Goal: Task Accomplishment & Management: Complete application form

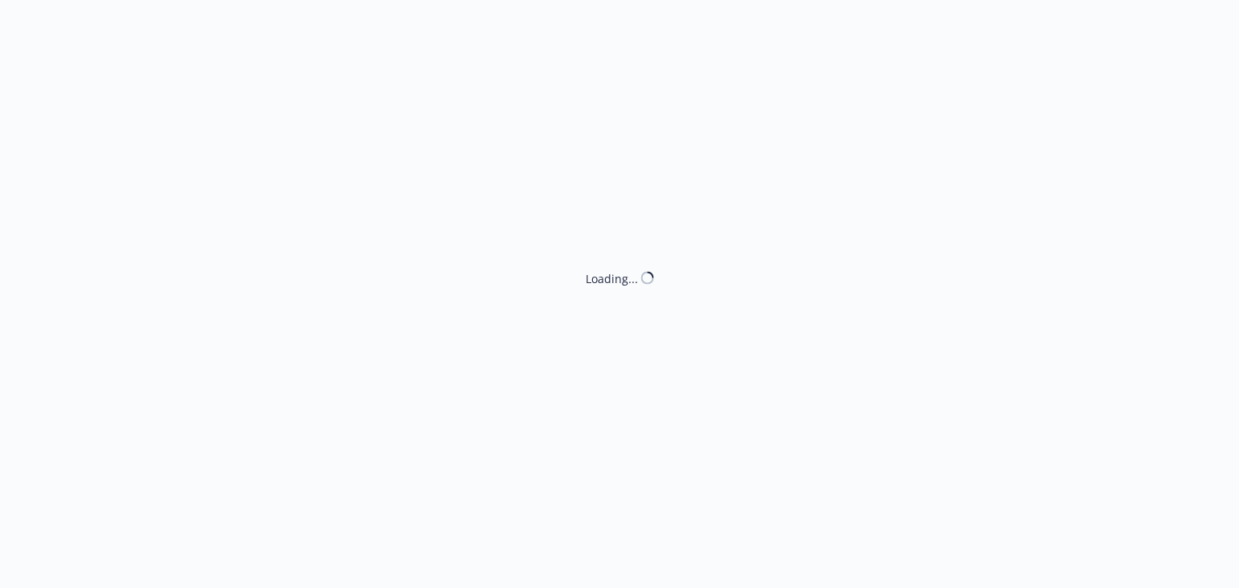
select select "NO_ENDORSEMENT_NEEDED"
select select "ACCEPTED"
select select "NO_ENDORSEMENT_NEEDED"
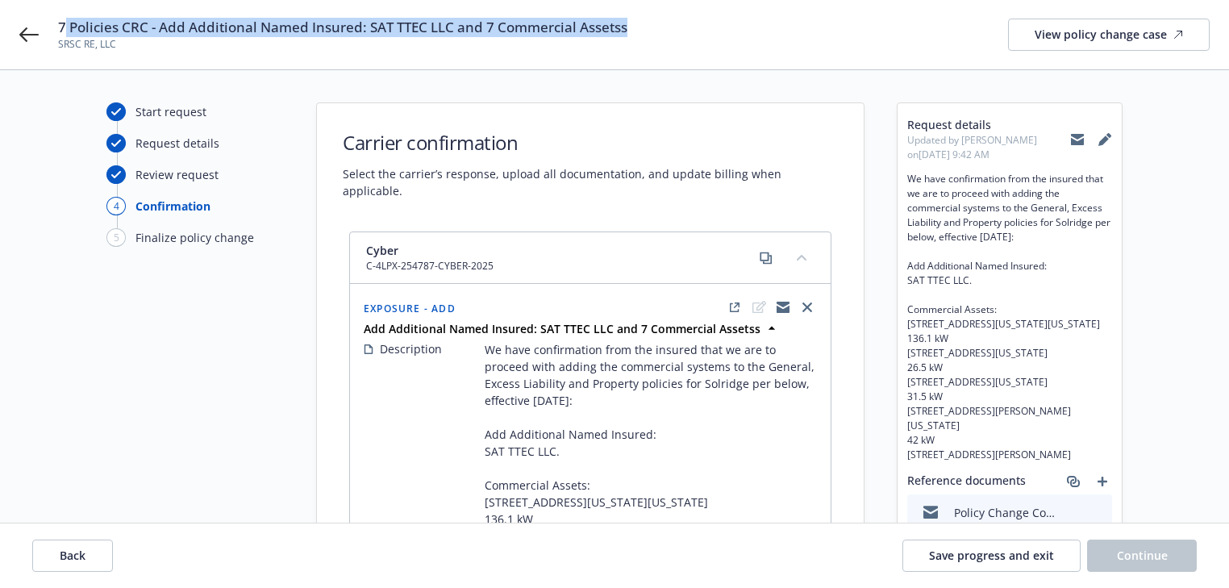
drag, startPoint x: 65, startPoint y: 22, endPoint x: 678, endPoint y: 23, distance: 613.7
click at [678, 23] on div "7 Policies CRC - Add Additional Named Insured: SAT TTEC LLC and 7 Commercial As…" at bounding box center [634, 35] width 1152 height 34
copy span "Policies CRC - Add Additional Named Insured: SAT TTEC LLC and 7 Commercial Asse…"
click at [30, 27] on icon at bounding box center [28, 34] width 19 height 19
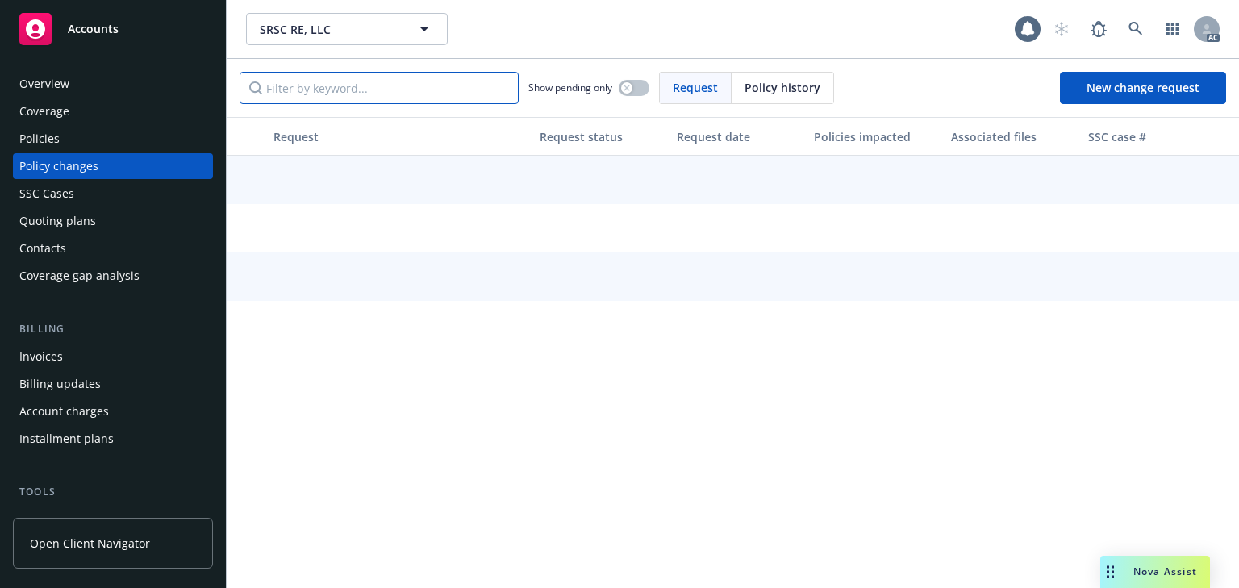
click at [339, 96] on input "Filter by keyword..." at bounding box center [378, 88] width 279 height 32
paste input "Policies CRC - Add Additional Named Insured: SAT TTEC LLC and 7 Commercial Asse…"
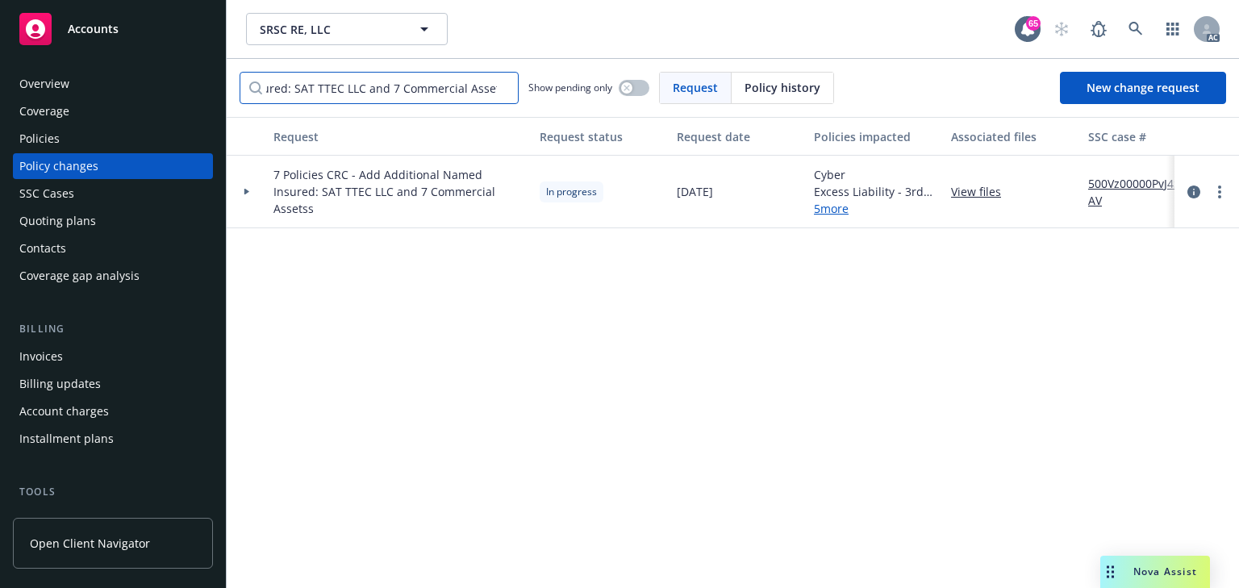
type input "Policies CRC - Add Additional Named Insured: SAT TTEC LLC and 7 Commercial Asse…"
click at [246, 194] on div at bounding box center [247, 192] width 40 height 73
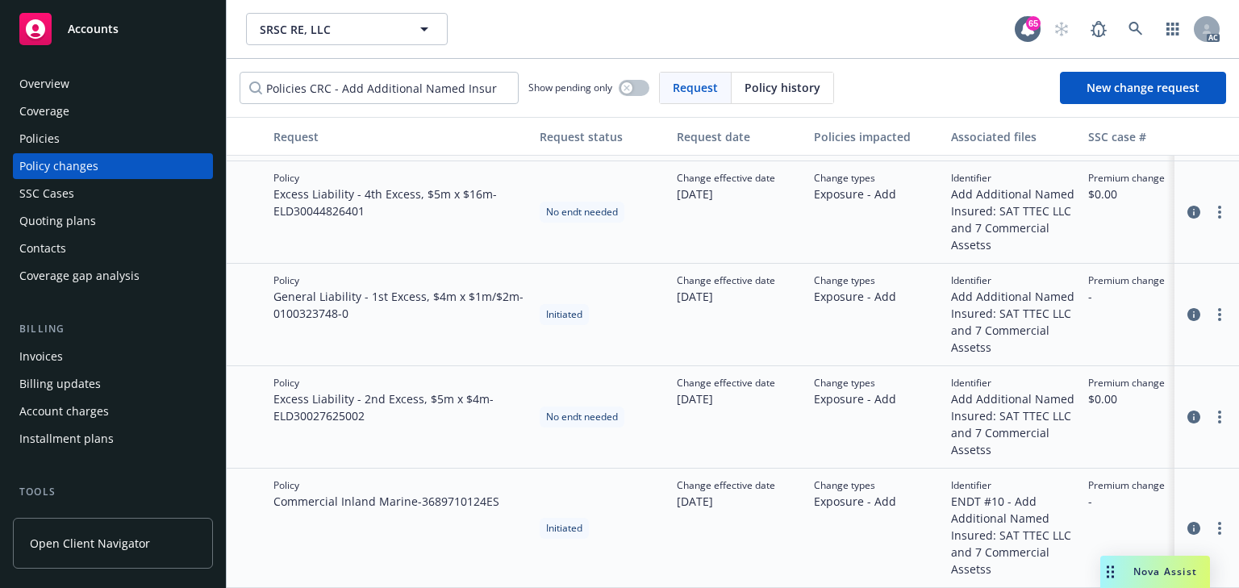
scroll to position [323, 0]
drag, startPoint x: 285, startPoint y: 304, endPoint x: 424, endPoint y: 292, distance: 140.0
click at [424, 292] on span "General Liability - 1st Excess, $4m x $1m/$2m - 0100323748-0" at bounding box center [399, 305] width 253 height 34
click at [415, 318] on div "Policy General Liability - 1st Excess, $4m x $1m/$2m - 0100323748-0" at bounding box center [400, 315] width 266 height 102
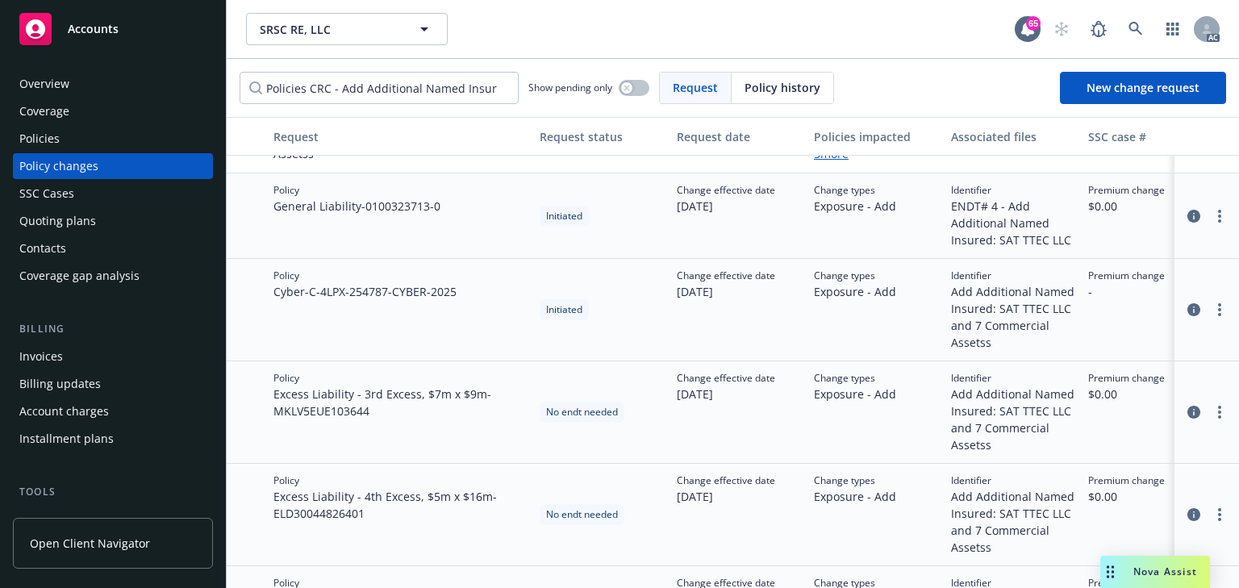
scroll to position [0, 0]
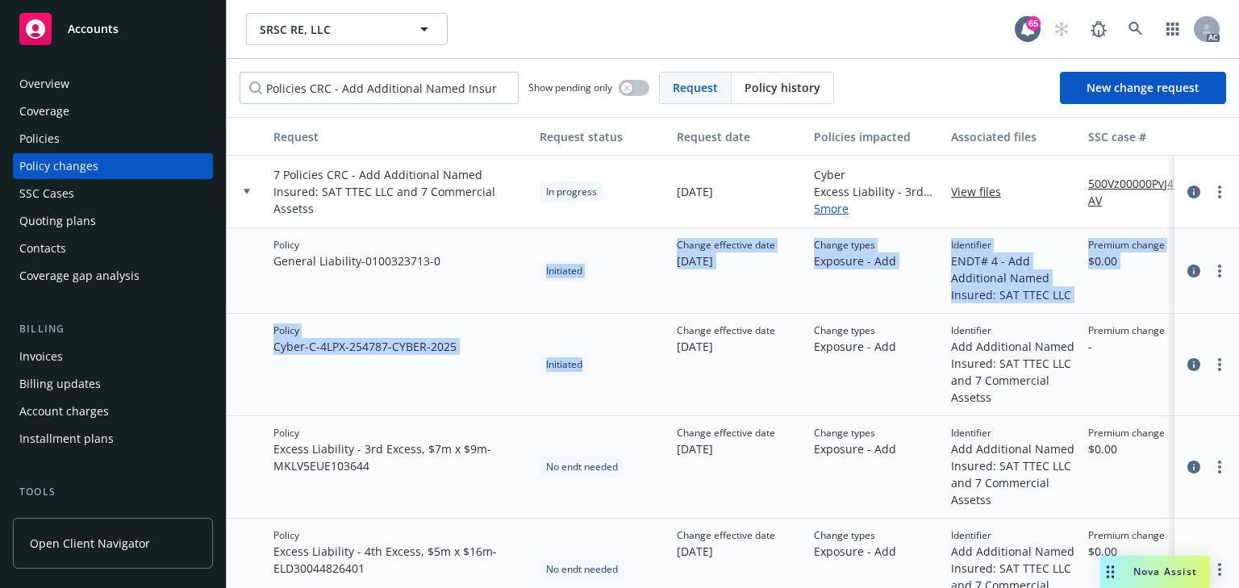
drag, startPoint x: 529, startPoint y: 261, endPoint x: 617, endPoint y: 352, distance: 126.6
click at [617, 352] on div "7 Policies CRC - Add Additional Named Insured: SAT TTEC LLC and 7 Commercial As…" at bounding box center [1061, 446] width 1669 height 581
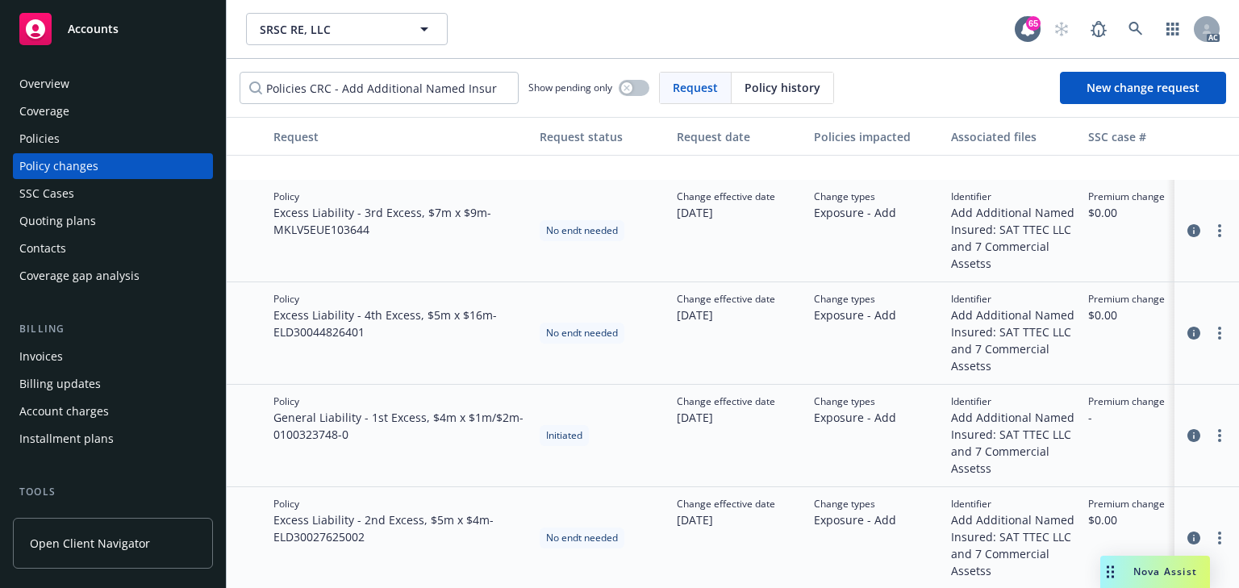
scroll to position [323, 0]
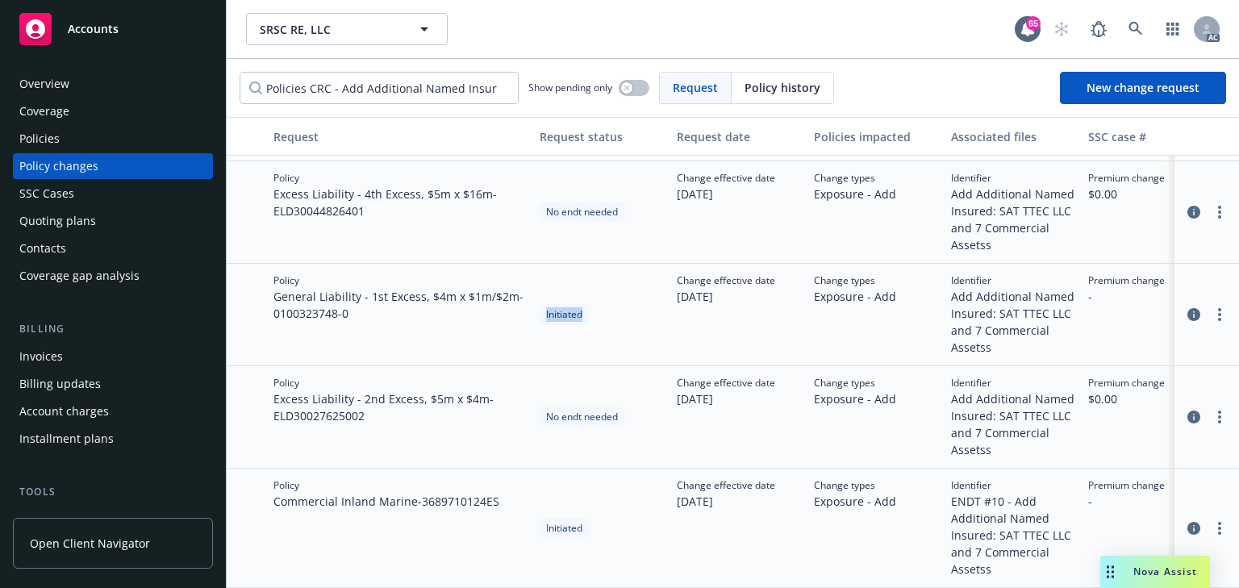
drag, startPoint x: 535, startPoint y: 311, endPoint x: 623, endPoint y: 320, distance: 87.5
click at [623, 320] on div "Initiated" at bounding box center [601, 315] width 137 height 102
click at [627, 528] on div "Initiated" at bounding box center [601, 528] width 137 height 119
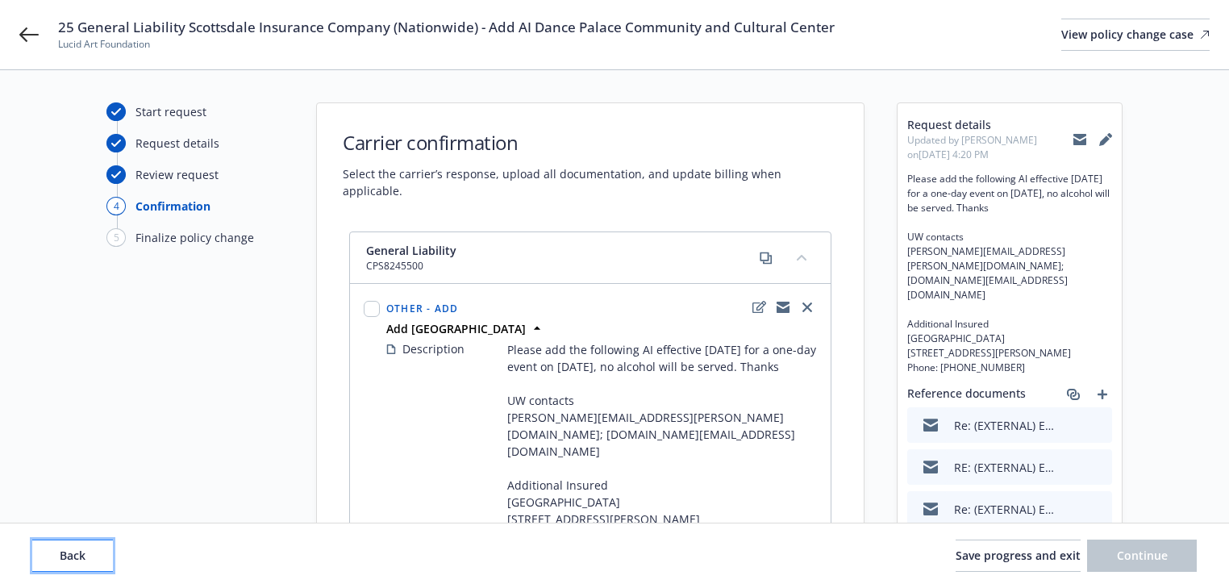
click at [74, 560] on span "Back" at bounding box center [73, 555] width 26 height 15
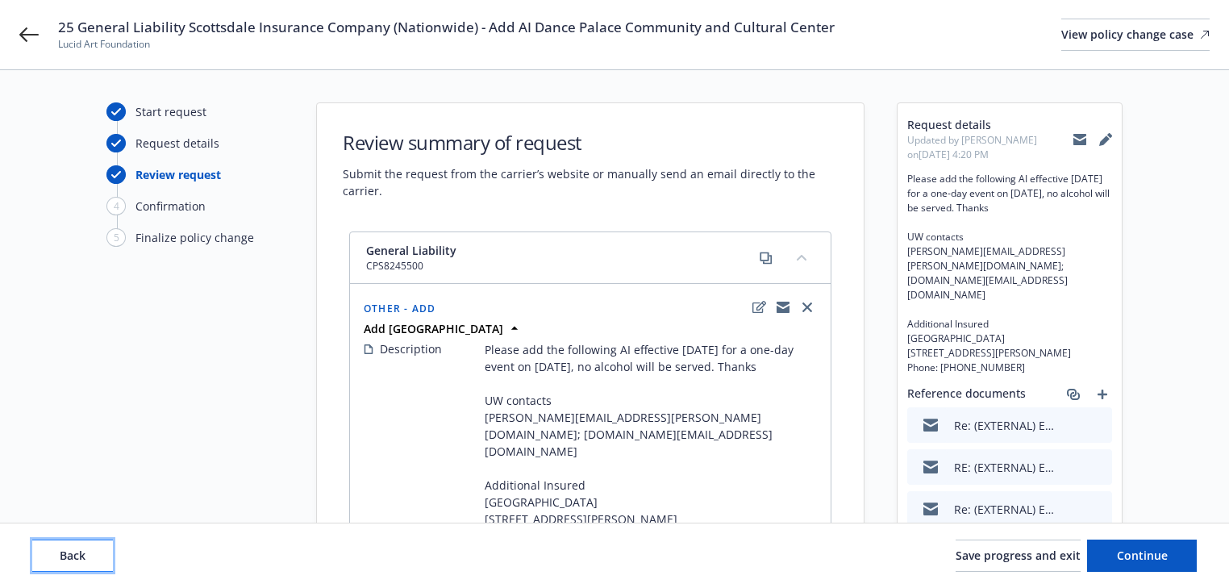
click at [74, 560] on span "Back" at bounding box center [73, 555] width 26 height 15
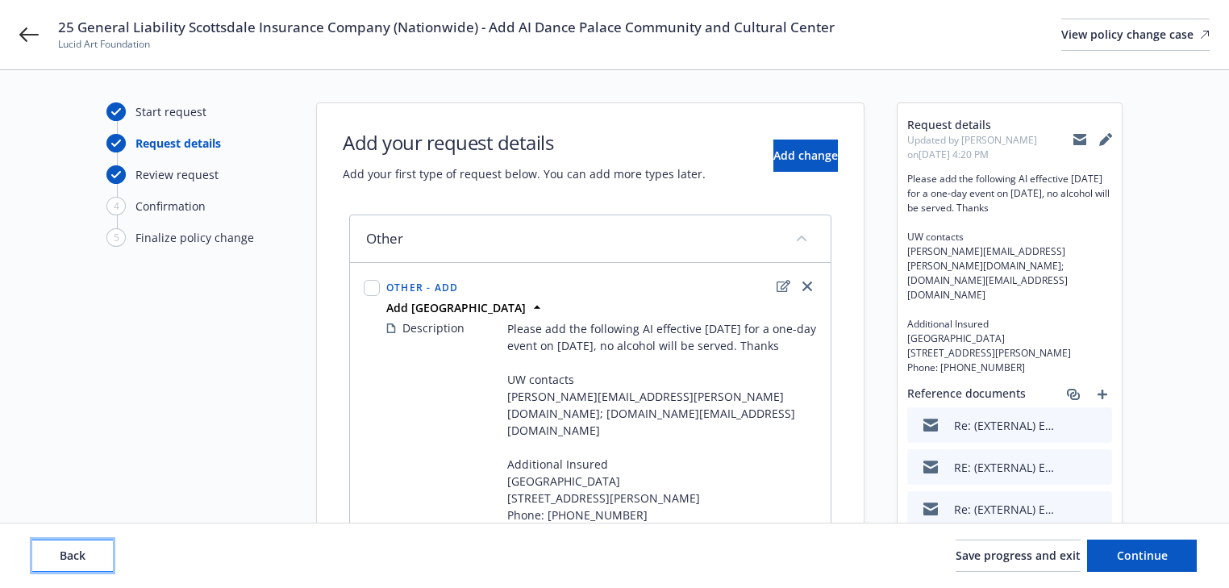
click at [74, 560] on span "Back" at bounding box center [73, 555] width 26 height 15
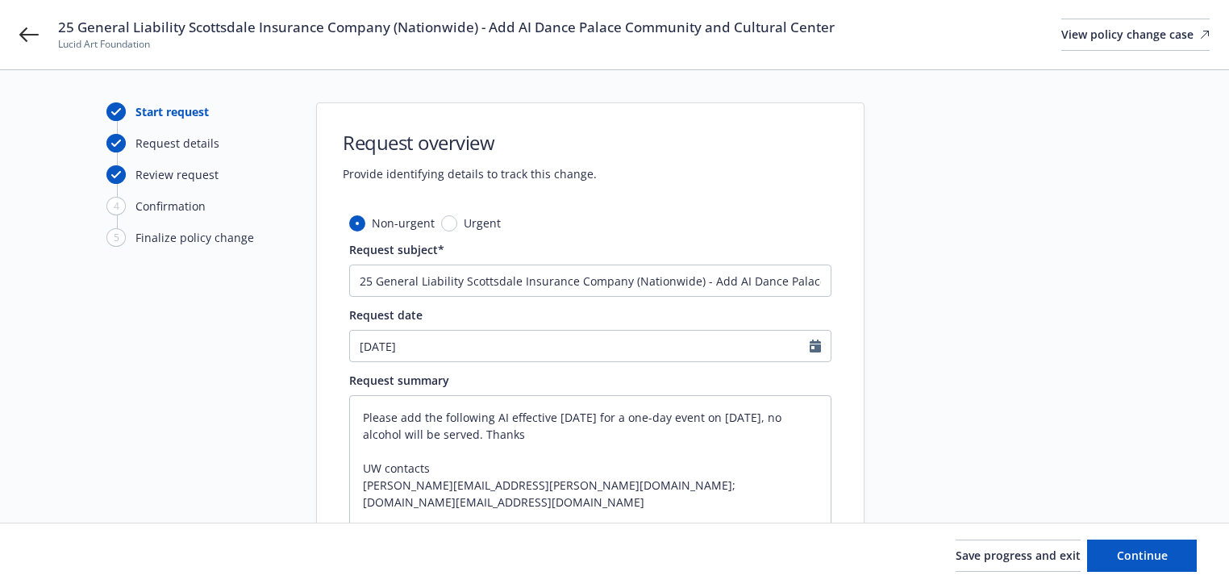
scroll to position [129, 0]
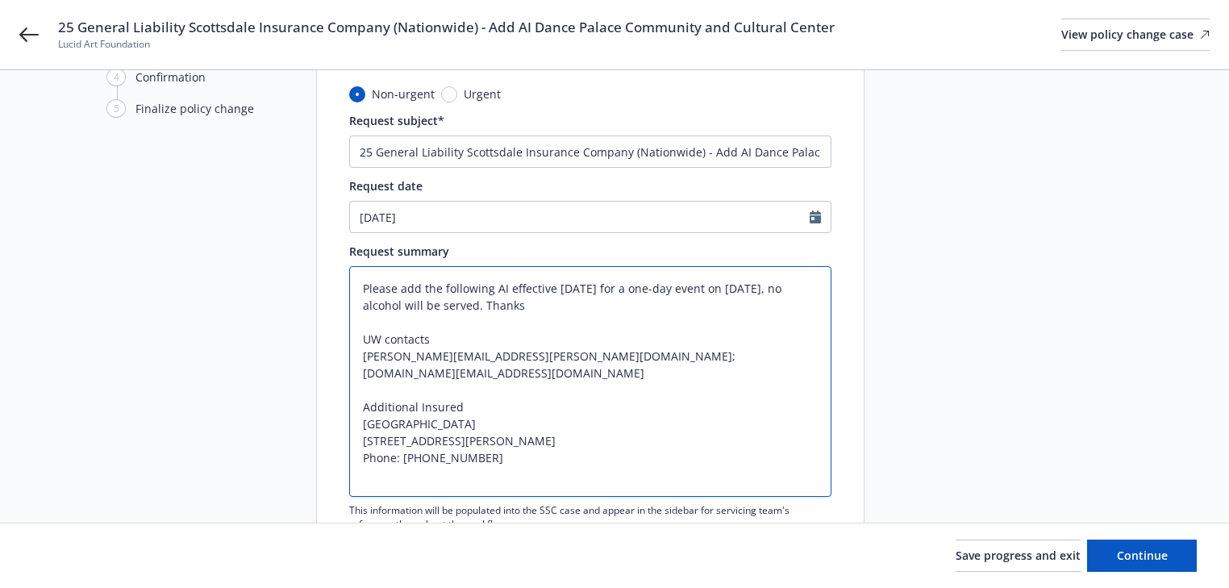
click at [573, 285] on textarea "Please add the following AI effective [DATE] for a one-day event on [DATE], no …" at bounding box center [590, 381] width 482 height 231
type textarea "x"
type textarea "Please add the following AI effective [DATE] for a one-day event on [DATE], no …"
type textarea "x"
type textarea "Please add the following AI effective [DATE] for a one-day event on [DATE], no …"
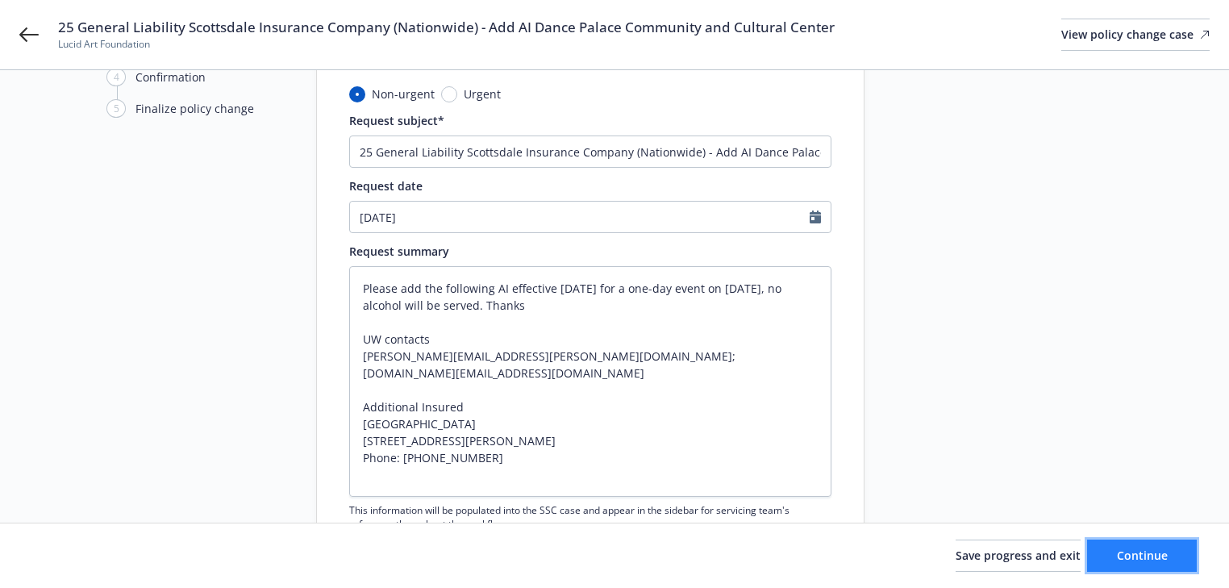
click at [1156, 556] on span "Continue" at bounding box center [1142, 555] width 51 height 15
type textarea "x"
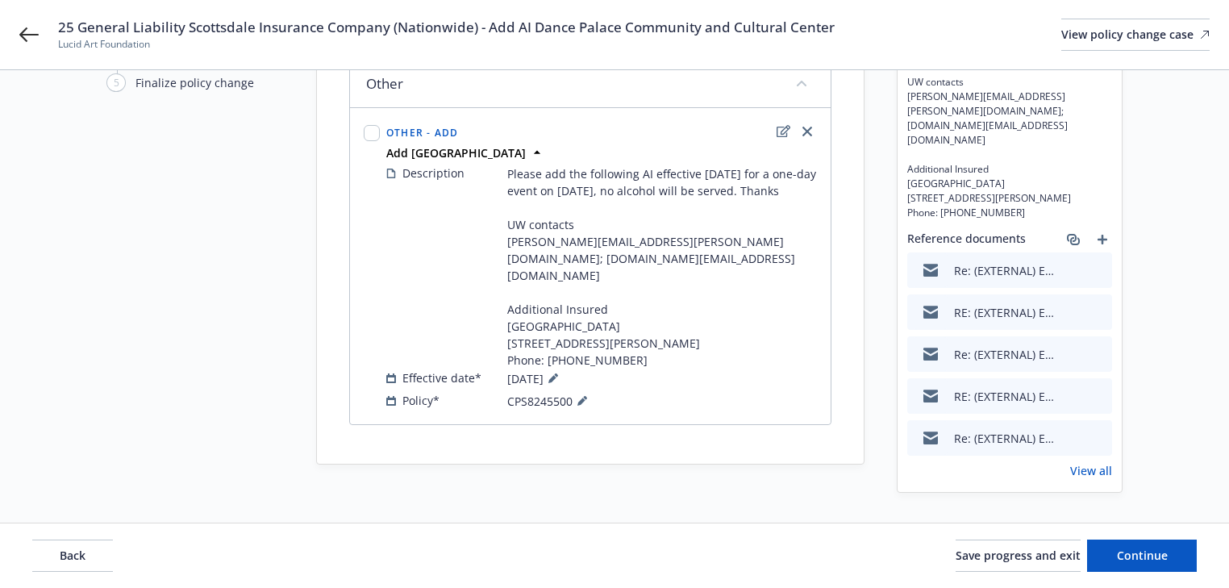
scroll to position [156, 0]
click at [558, 374] on icon at bounding box center [553, 377] width 10 height 10
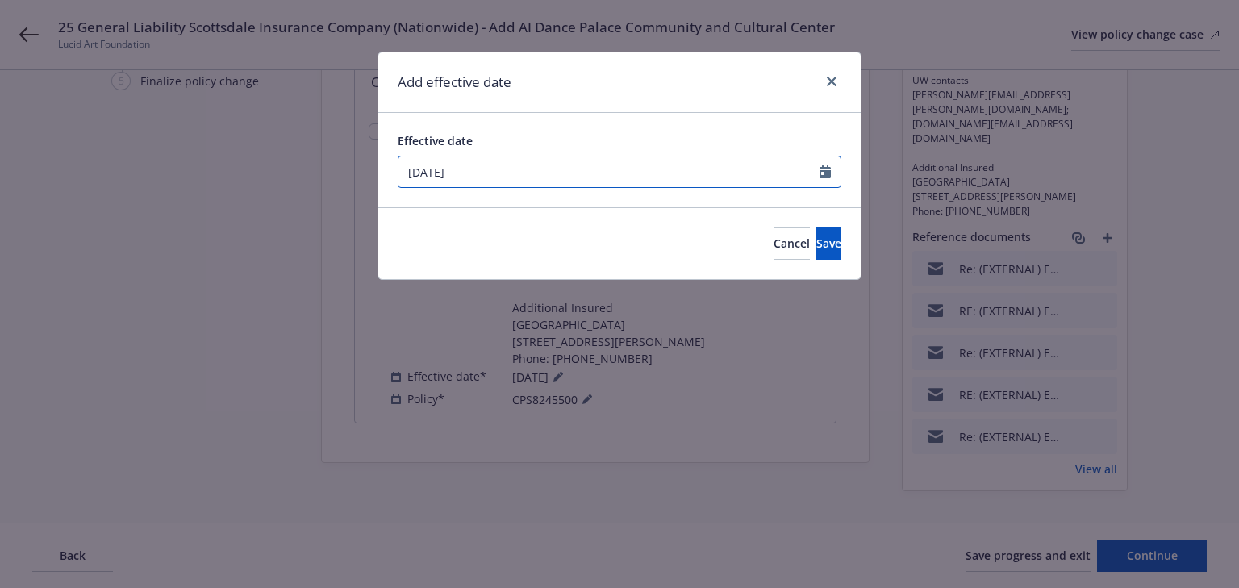
click at [510, 169] on input "[DATE]" at bounding box center [608, 171] width 421 height 31
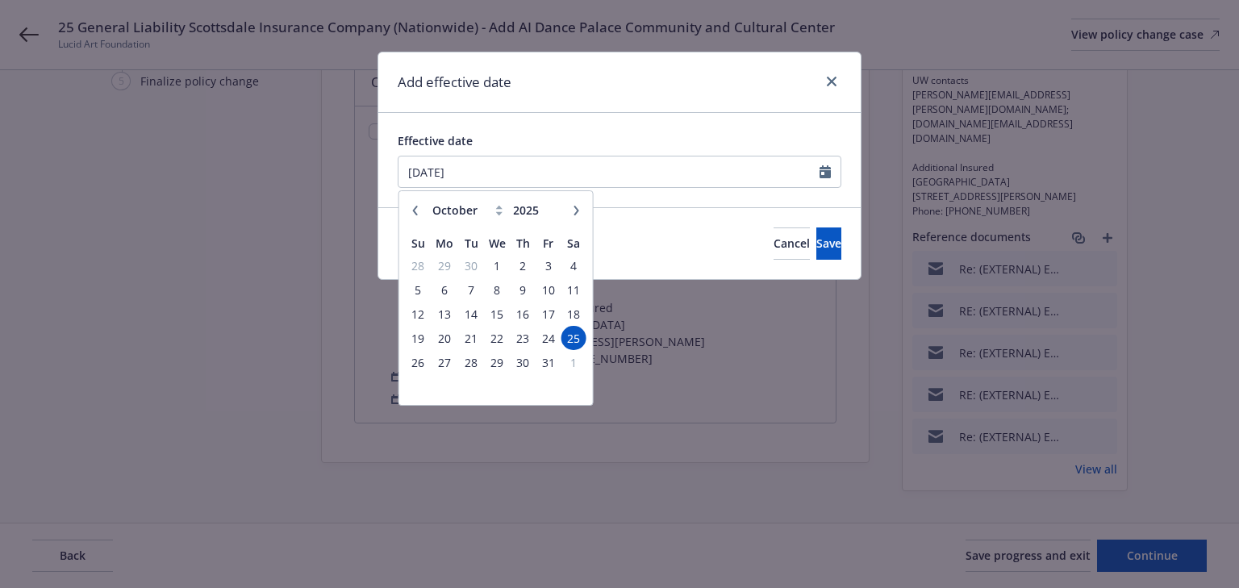
click at [418, 207] on icon "button" at bounding box center [415, 211] width 10 height 10
select select "9"
click at [517, 296] on span "11" at bounding box center [523, 290] width 22 height 20
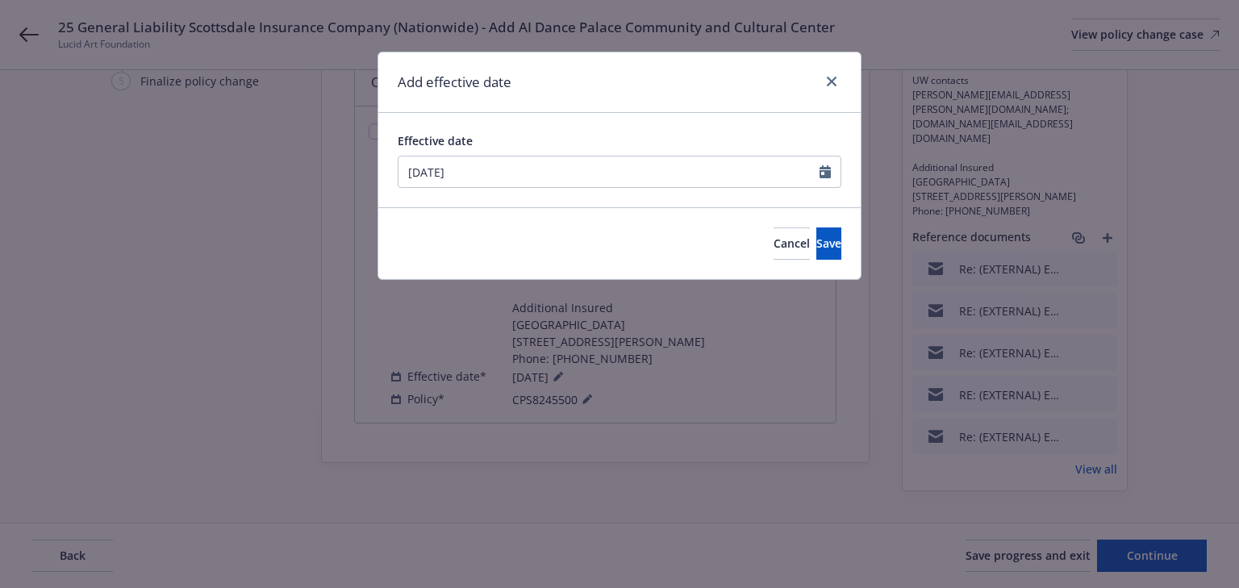
type input "[DATE]"
click at [816, 232] on button "Save" at bounding box center [828, 243] width 25 height 32
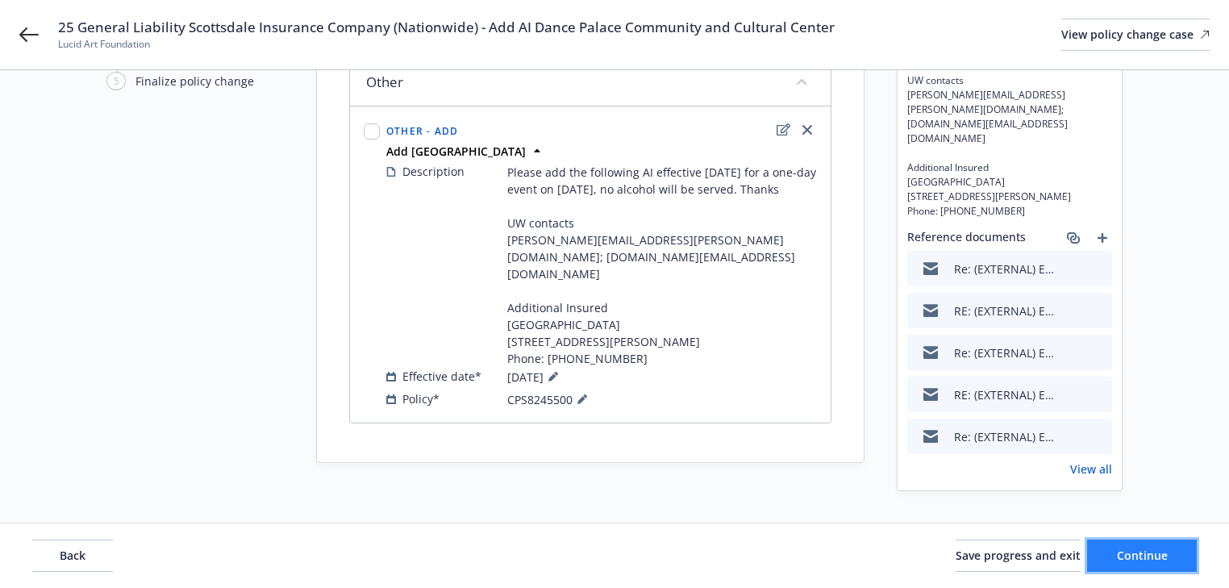
click at [1139, 555] on span "Continue" at bounding box center [1142, 555] width 51 height 15
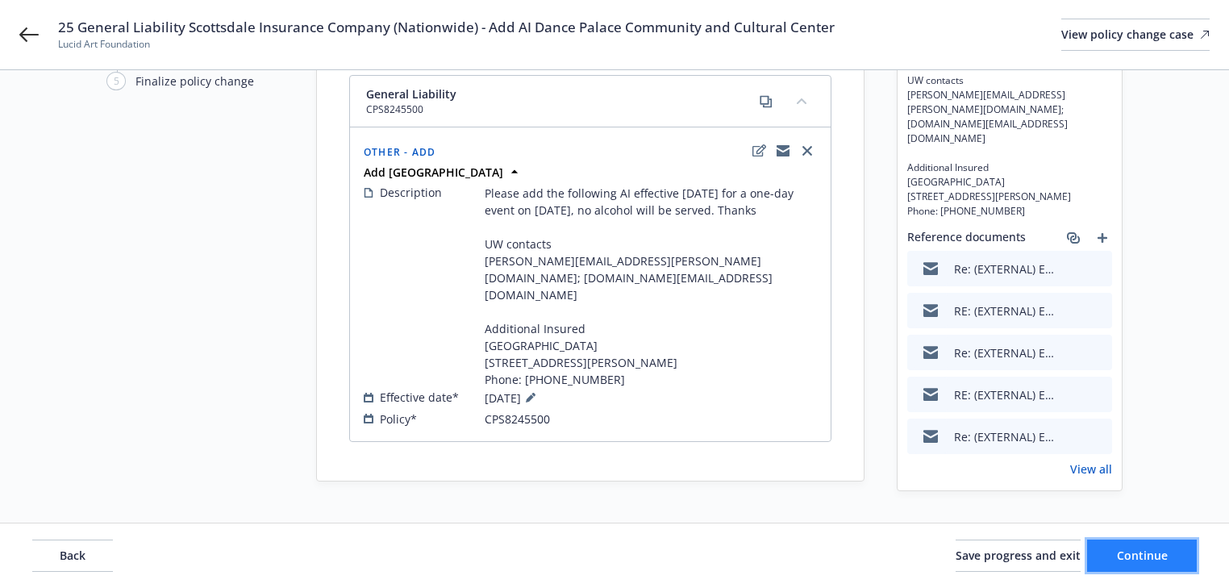
click at [1135, 560] on span "Continue" at bounding box center [1142, 555] width 51 height 15
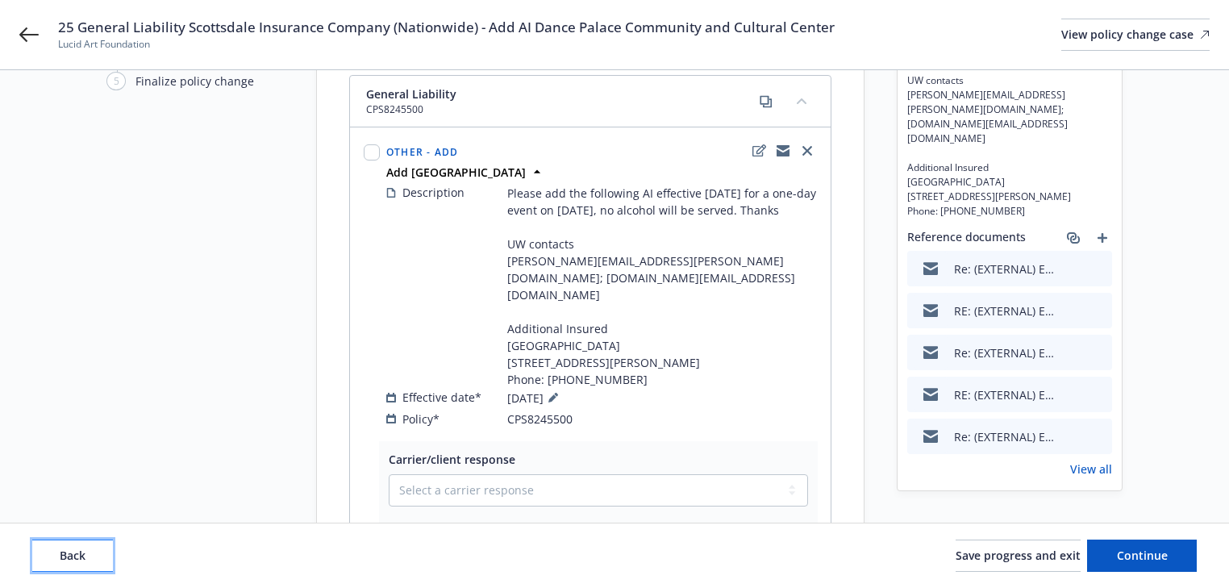
click at [90, 561] on button "Back" at bounding box center [72, 555] width 81 height 32
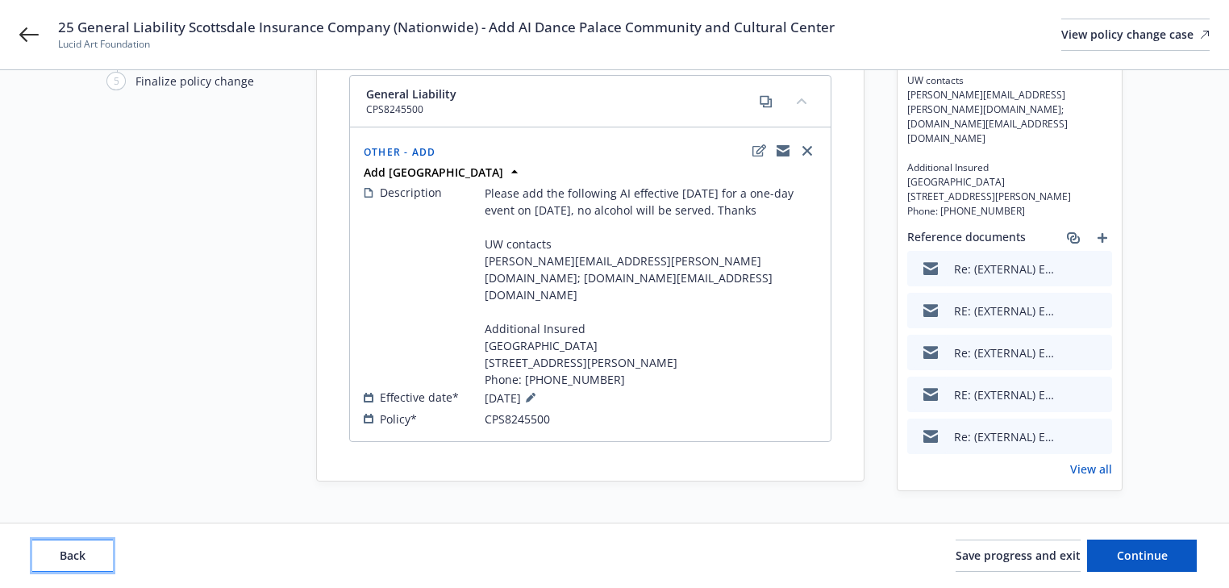
click at [90, 561] on button "Back" at bounding box center [72, 555] width 81 height 32
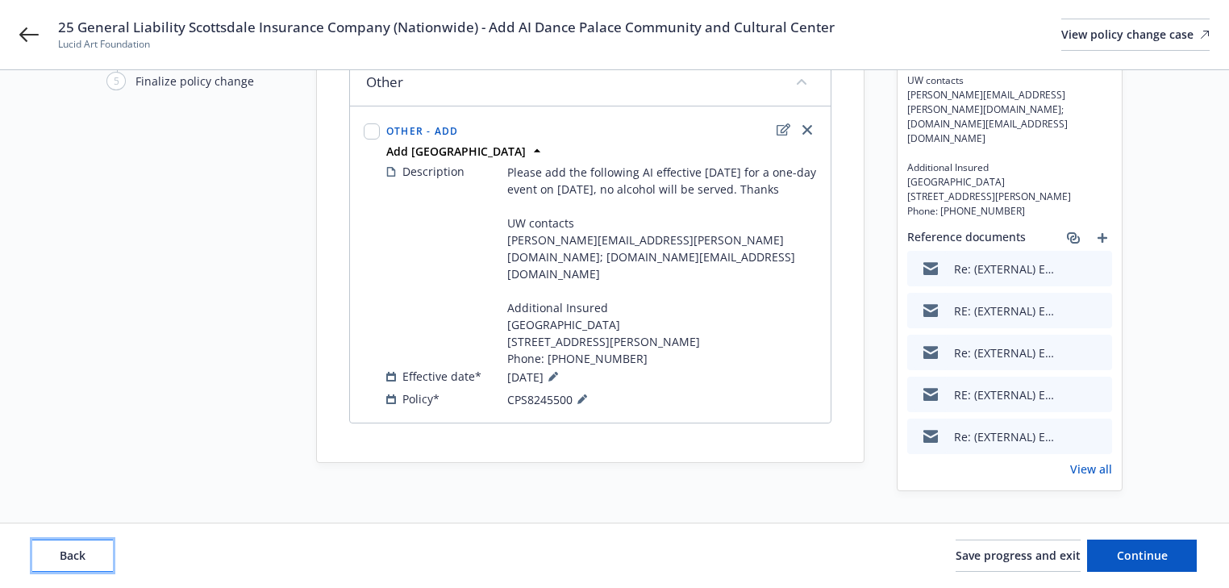
click at [90, 561] on button "Back" at bounding box center [72, 555] width 81 height 32
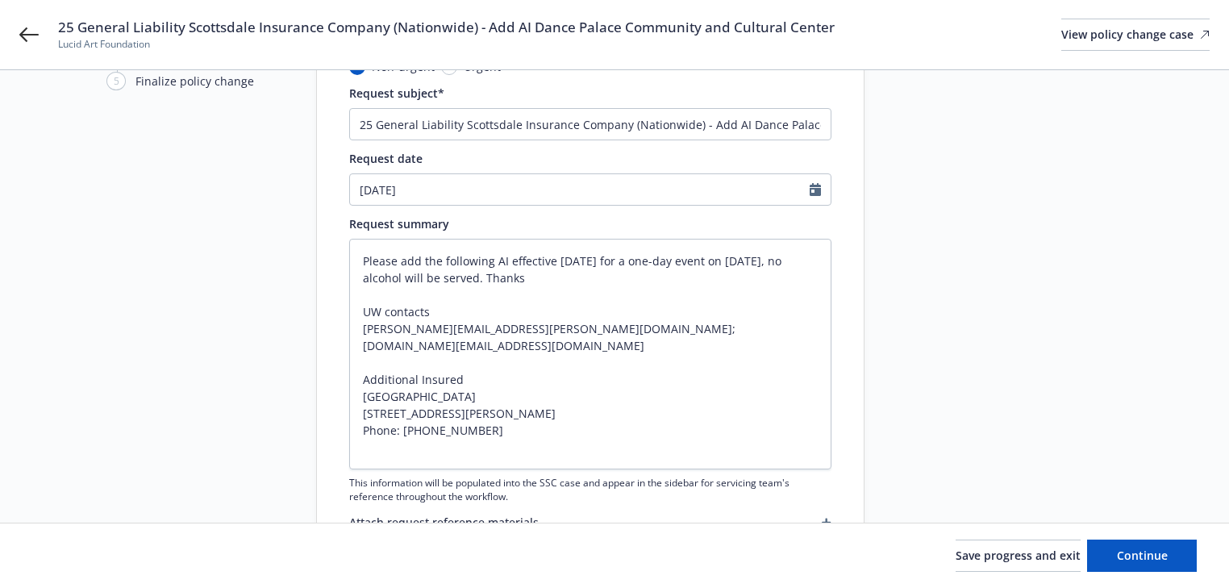
click at [166, 497] on div "Start request Request details Review request 4 Confirmation 5 Finalize policy c…" at bounding box center [194, 420] width 177 height 948
click at [1121, 556] on span "Continue" at bounding box center [1142, 555] width 51 height 15
type textarea "x"
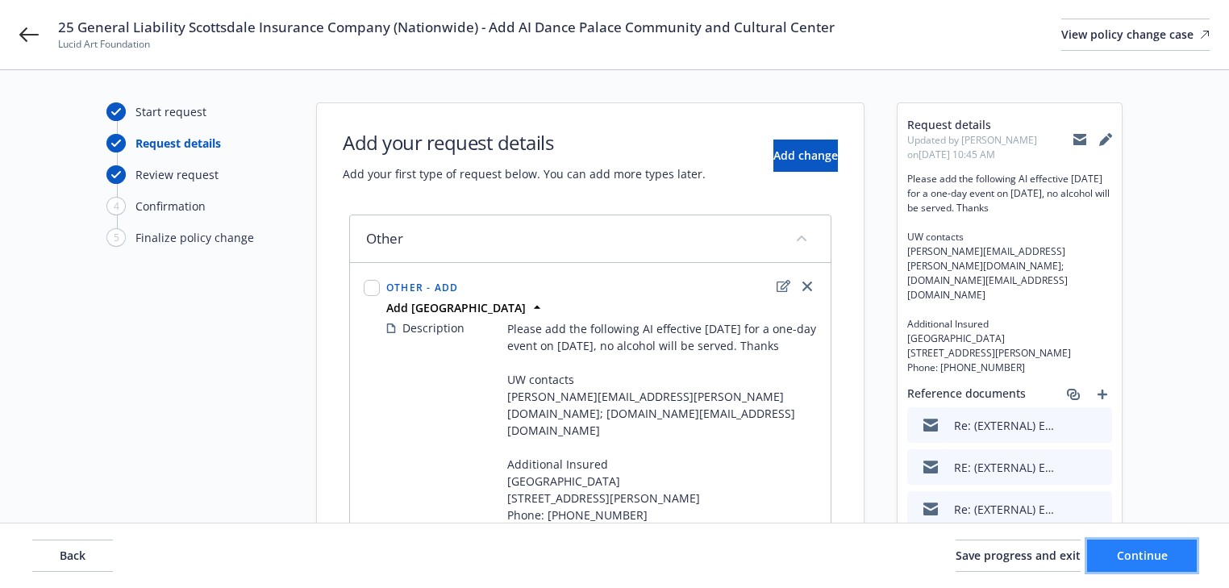
click at [1121, 556] on span "Continue" at bounding box center [1142, 555] width 51 height 15
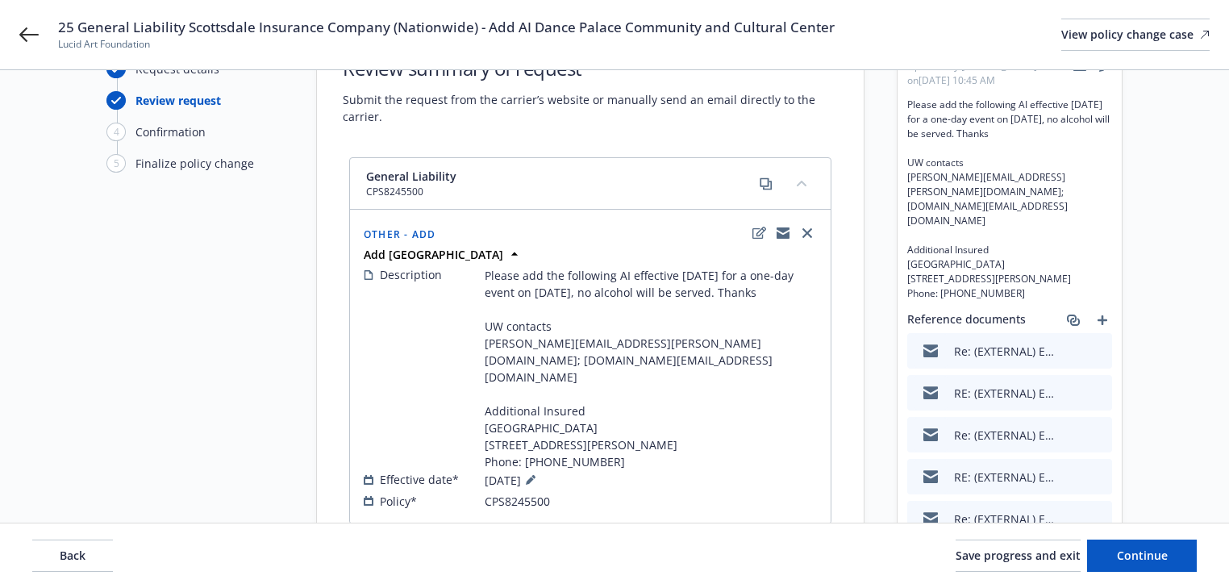
scroll to position [156, 0]
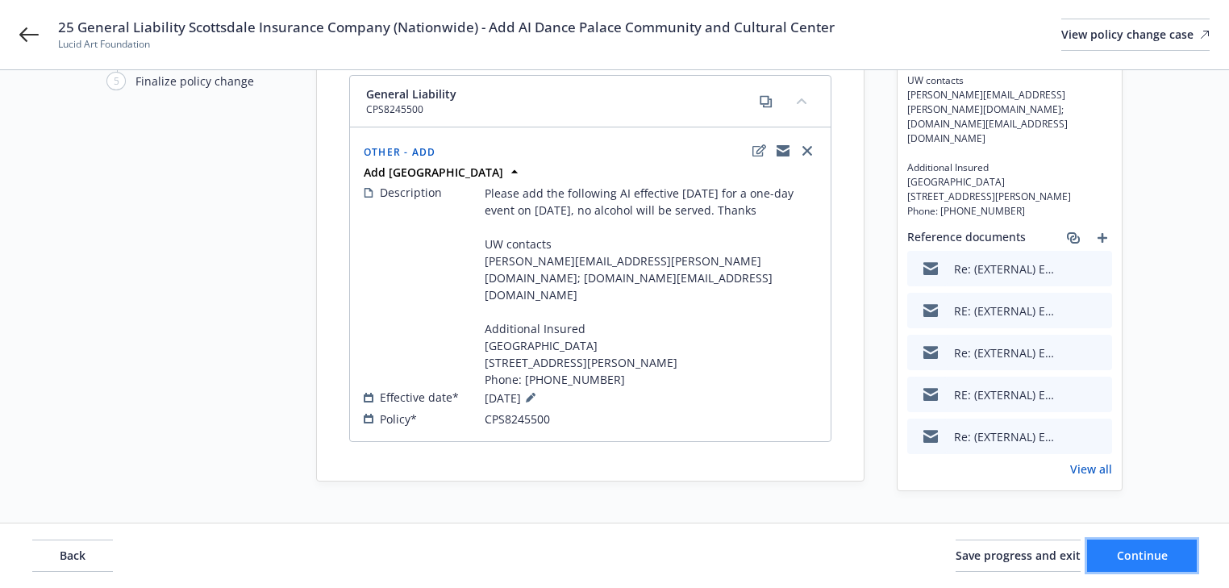
click at [1164, 563] on button "Continue" at bounding box center [1142, 555] width 110 height 32
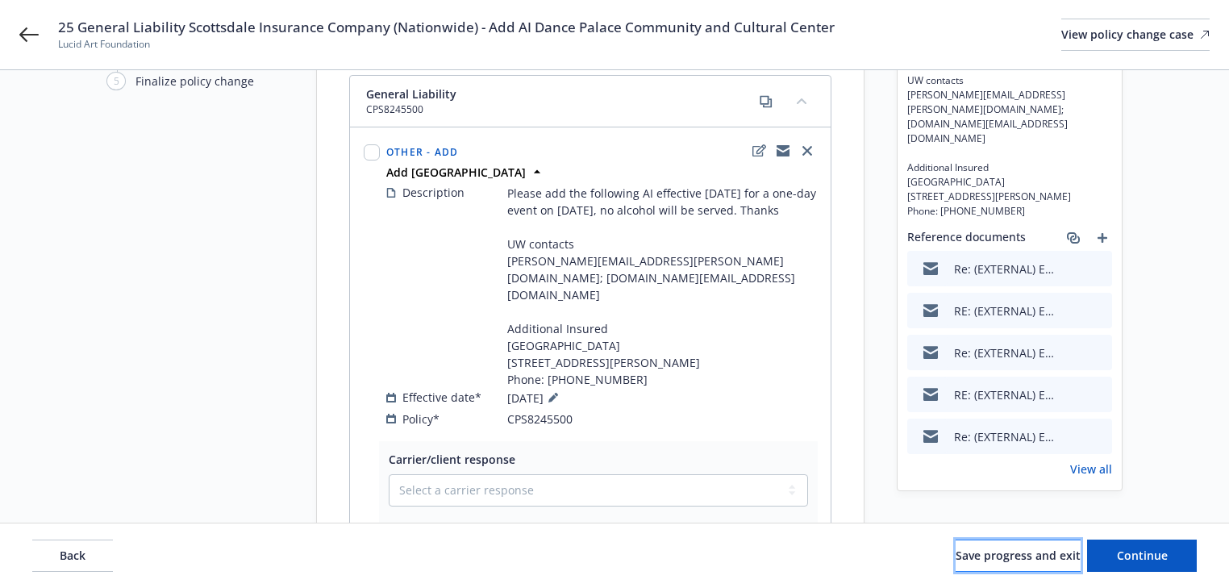
click at [981, 553] on span "Save progress and exit" at bounding box center [1018, 555] width 125 height 15
